Goal: Register for event/course

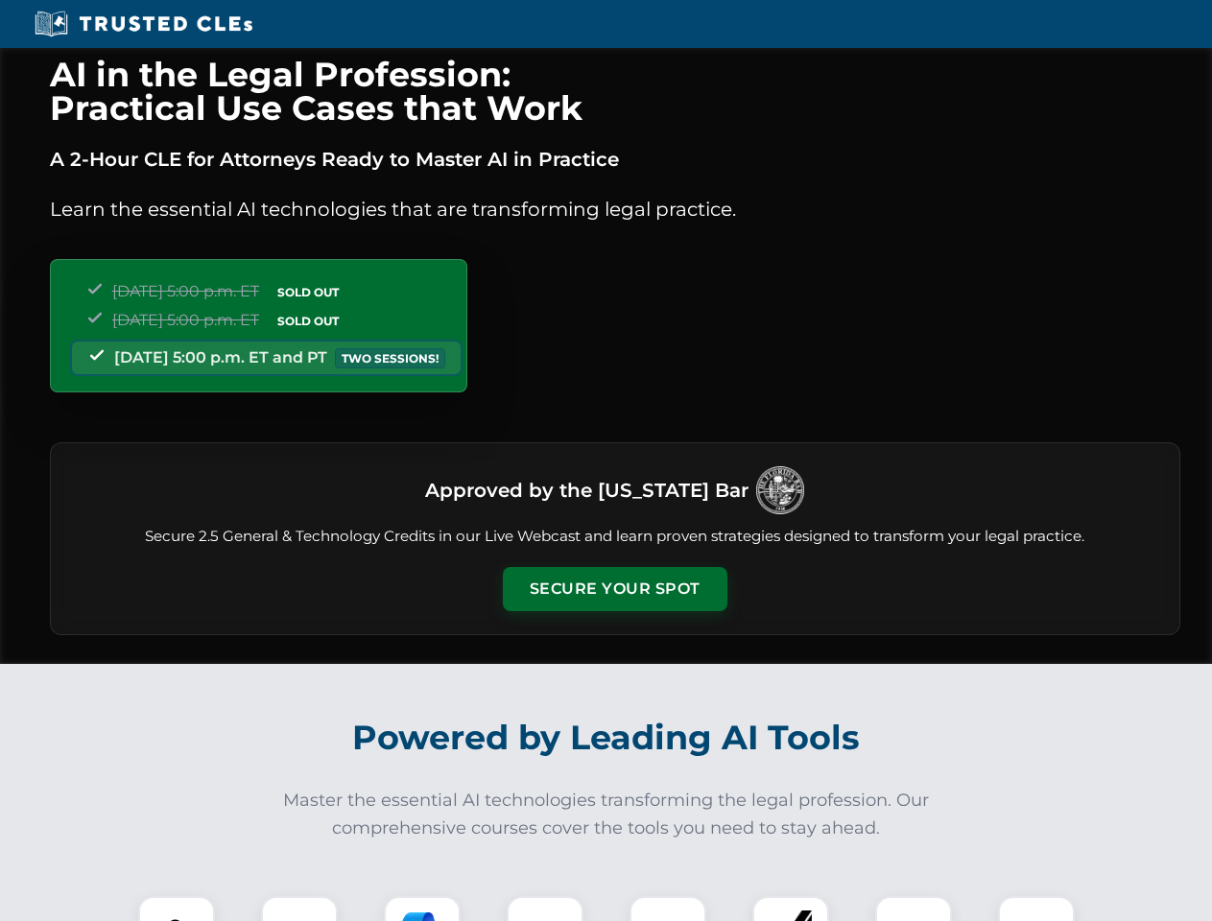
click at [614, 589] on button "Secure Your Spot" at bounding box center [615, 589] width 225 height 44
click at [177, 909] on img at bounding box center [177, 935] width 56 height 56
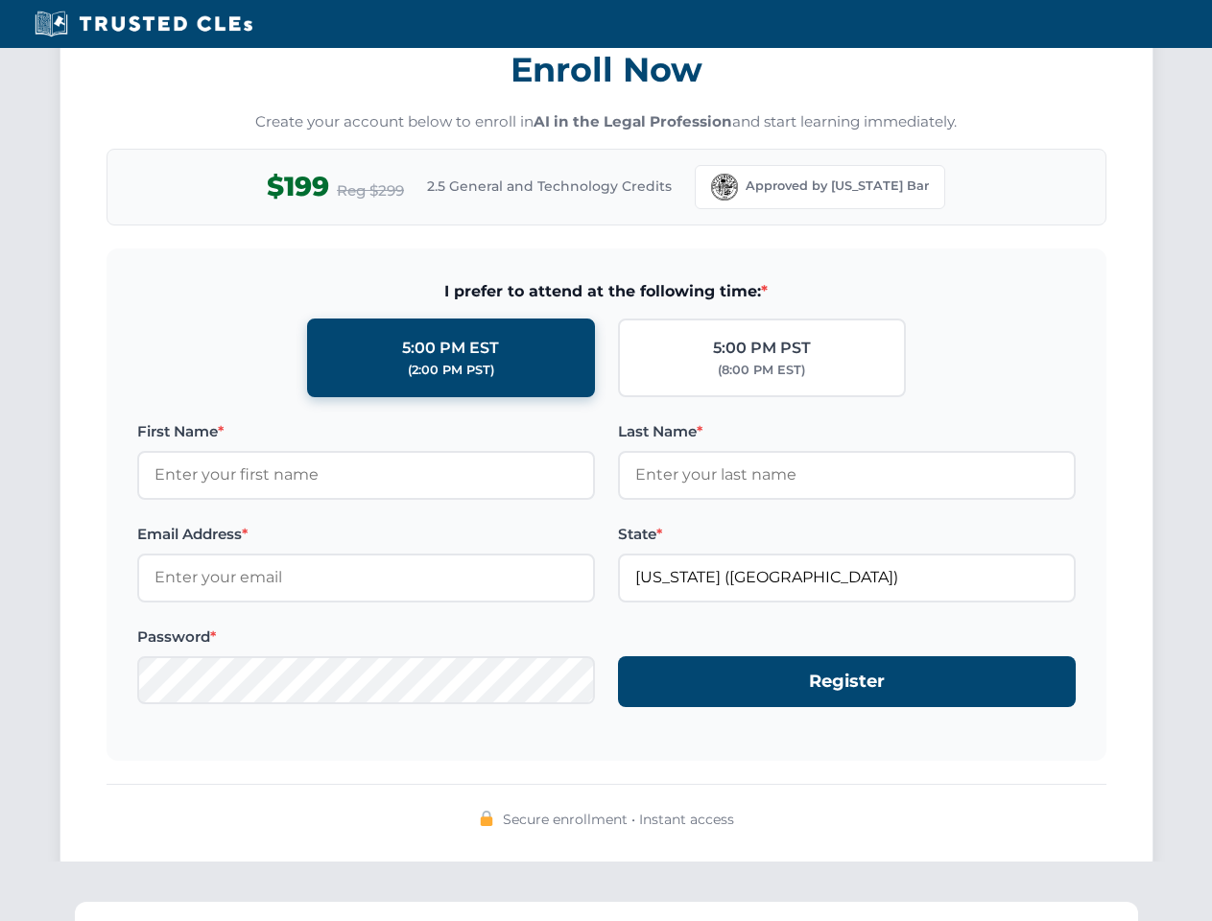
scroll to position [1884, 0]
